Goal: Task Accomplishment & Management: Complete application form

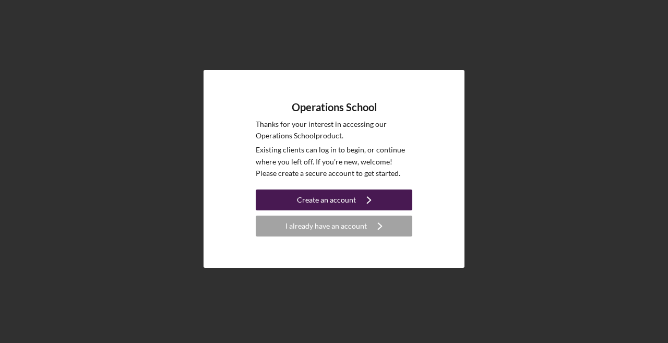
click at [304, 192] on div "Create an account" at bounding box center [326, 199] width 59 height 21
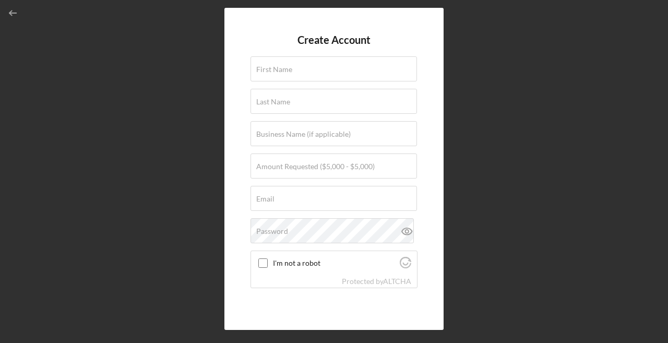
click at [196, 165] on div "Create Account First Name Last Name Business Name (if applicable) Amount Reques…" at bounding box center [333, 168] width 657 height 337
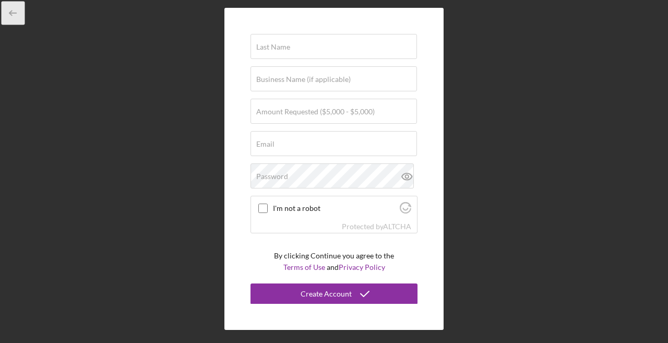
click at [10, 9] on icon "button" at bounding box center [13, 13] width 23 height 23
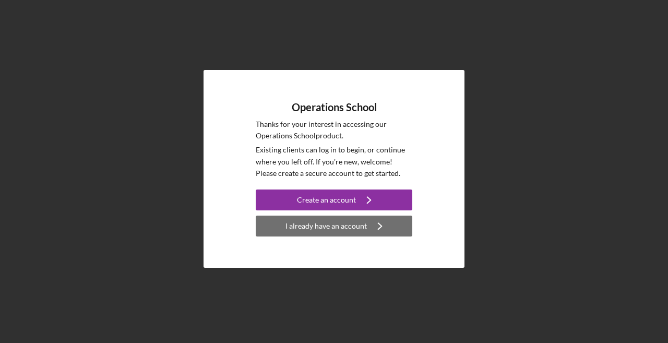
click at [280, 223] on button "I already have an account Icon/Navigate" at bounding box center [334, 225] width 156 height 21
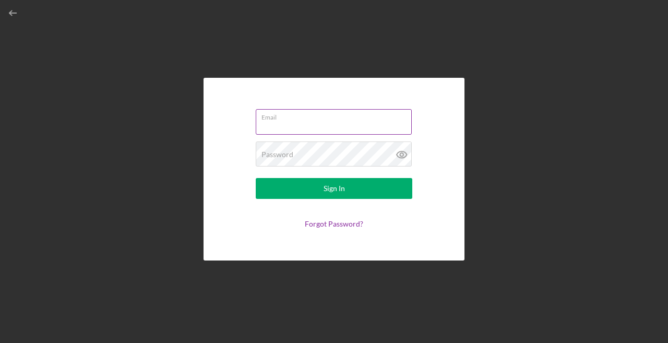
click at [270, 122] on input "Email" at bounding box center [334, 121] width 156 height 25
type input "info@teddyboyent.com"
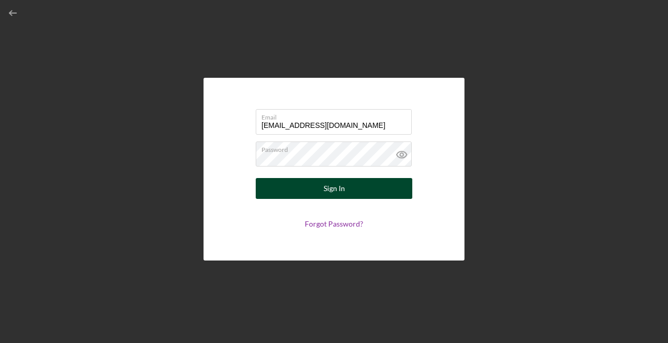
click at [327, 192] on div "Sign In" at bounding box center [333, 188] width 21 height 21
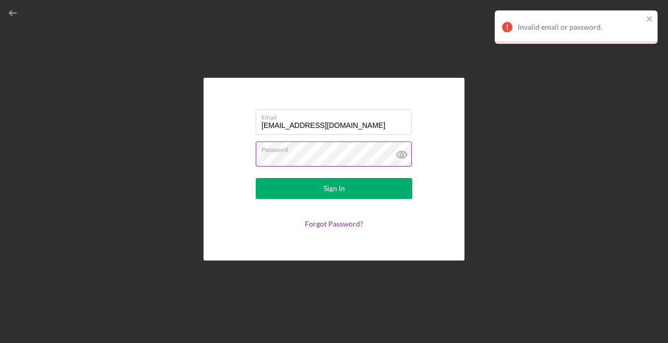
click at [328, 152] on label "Password" at bounding box center [336, 147] width 150 height 11
click at [403, 151] on icon at bounding box center [401, 154] width 10 height 7
click at [328, 216] on form "Email info@teddyboyent.com Password Sign In Forgot Password?" at bounding box center [333, 169] width 209 height 130
click at [329, 223] on link "Forgot Password?" at bounding box center [334, 223] width 58 height 9
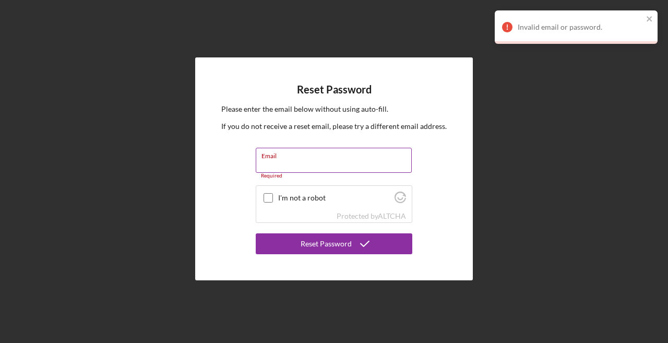
click at [316, 165] on input "Email" at bounding box center [334, 160] width 156 height 25
type input "info@teddyboyent.com"
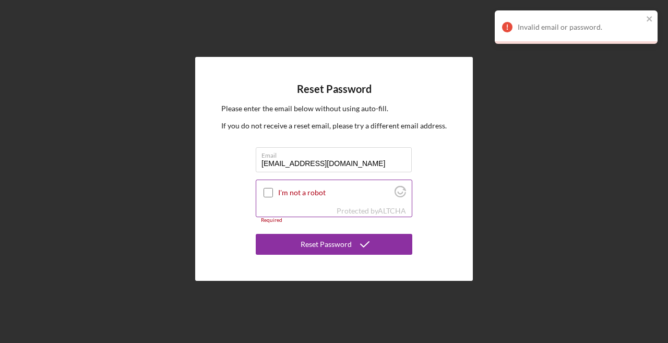
click at [269, 199] on div "I'm not a robot" at bounding box center [333, 192] width 155 height 25
click at [269, 195] on input "I'm not a robot" at bounding box center [267, 192] width 9 height 9
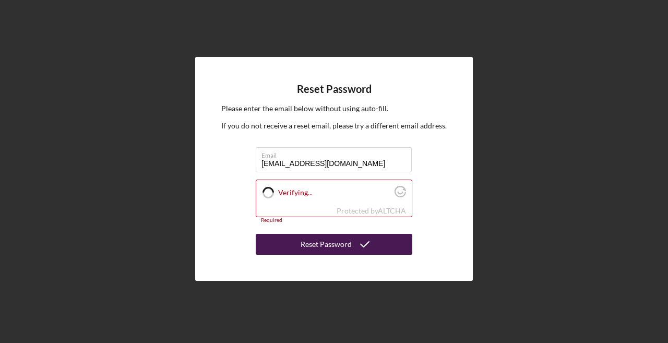
checkbox input "true"
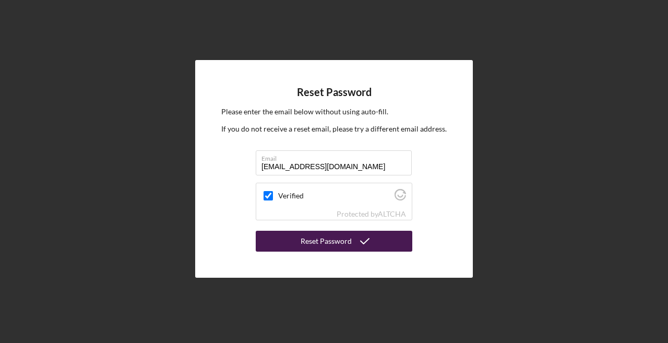
click at [309, 243] on div "Reset Password" at bounding box center [325, 241] width 51 height 21
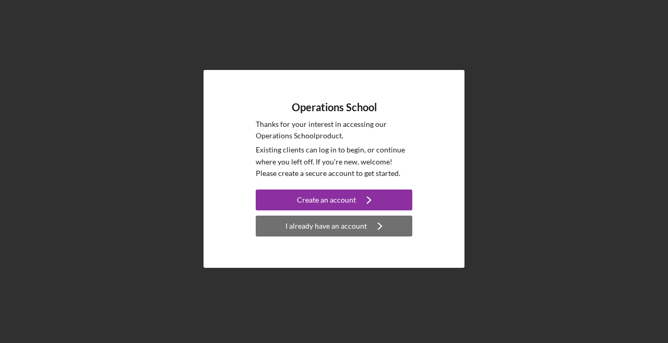
click at [335, 220] on div "I already have an account" at bounding box center [325, 225] width 81 height 21
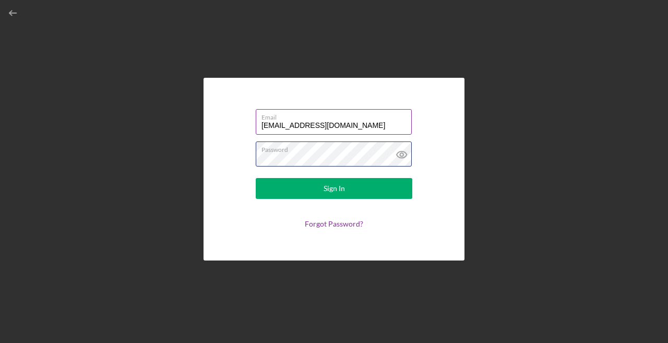
click at [256, 178] on button "Sign In" at bounding box center [334, 188] width 156 height 21
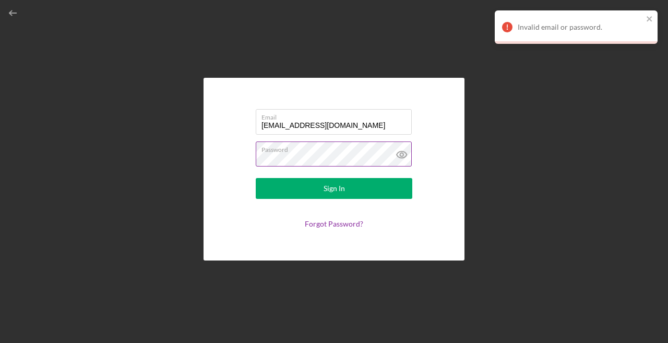
click at [256, 178] on button "Sign In" at bounding box center [334, 188] width 156 height 21
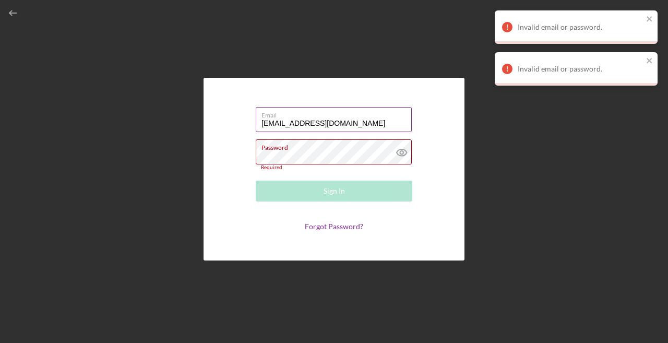
click at [343, 126] on input "teddy@teddyboyent.com" at bounding box center [334, 119] width 156 height 25
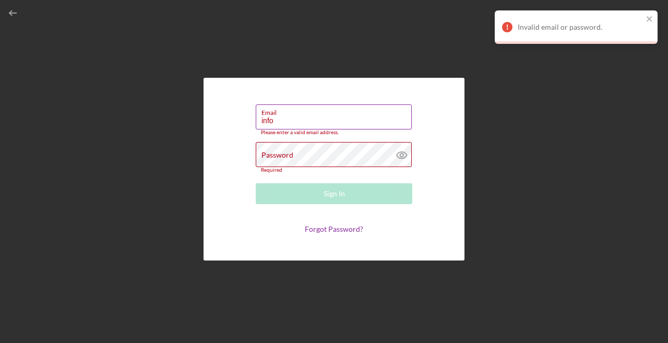
type input "info@teddyboyent.com"
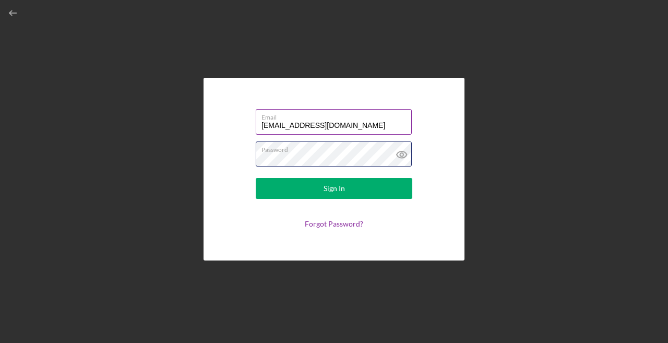
click at [256, 178] on button "Sign In" at bounding box center [334, 188] width 156 height 21
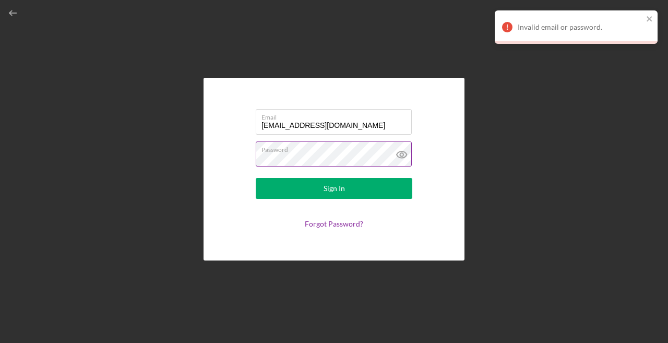
click at [256, 178] on button "Sign In" at bounding box center [334, 188] width 156 height 21
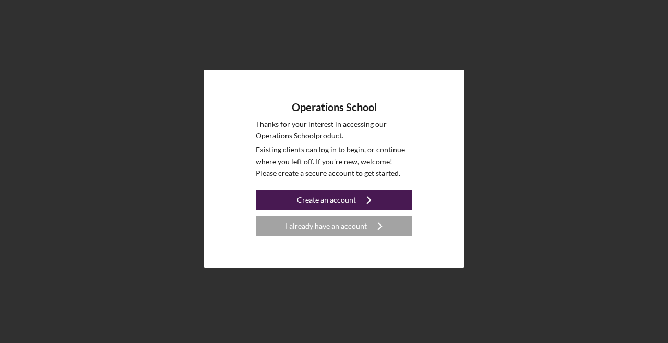
click at [280, 202] on button "Create an account Icon/Navigate" at bounding box center [334, 199] width 156 height 21
